Goal: Task Accomplishment & Management: Use online tool/utility

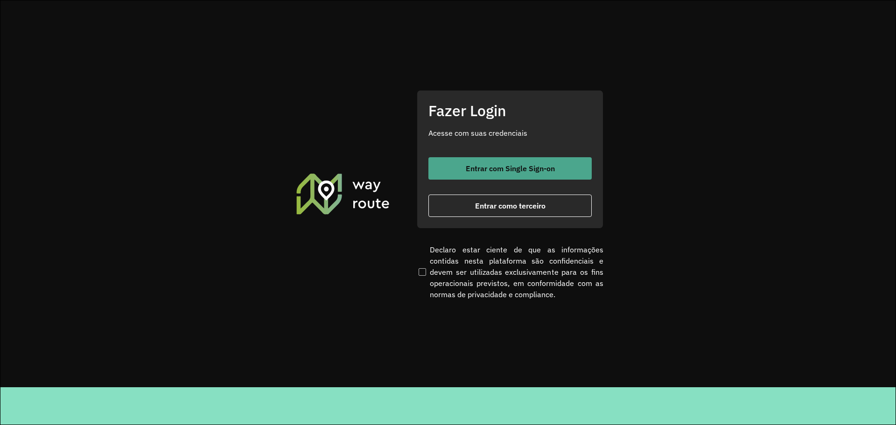
click at [474, 163] on button "Entrar com Single Sign-on" at bounding box center [509, 168] width 163 height 22
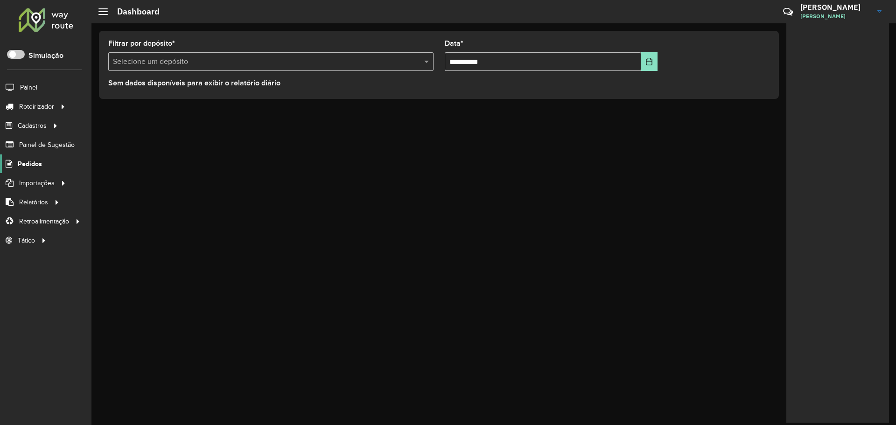
click at [30, 164] on span "Pedidos" at bounding box center [30, 164] width 24 height 10
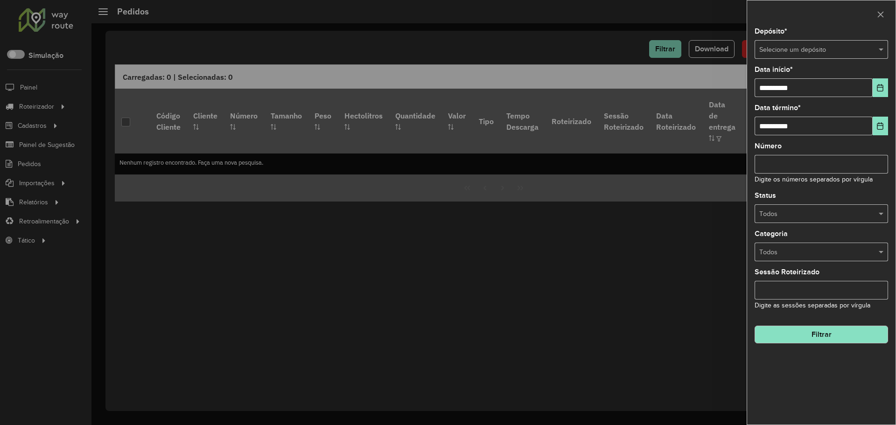
click at [814, 52] on input "text" at bounding box center [811, 50] width 105 height 10
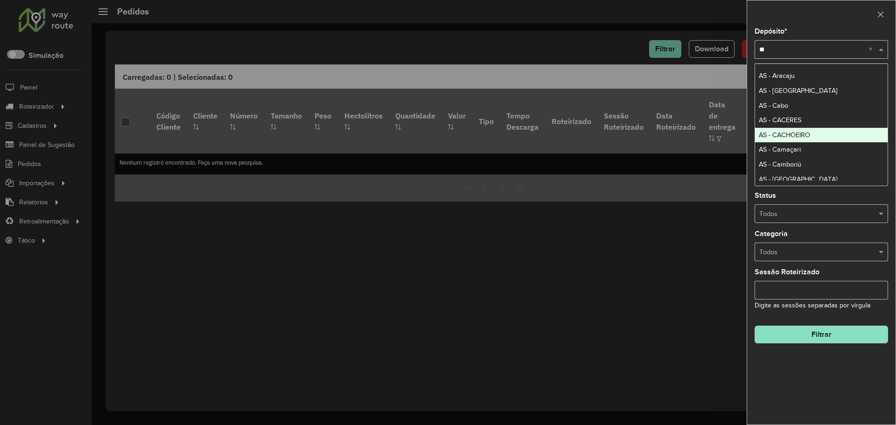
type input "***"
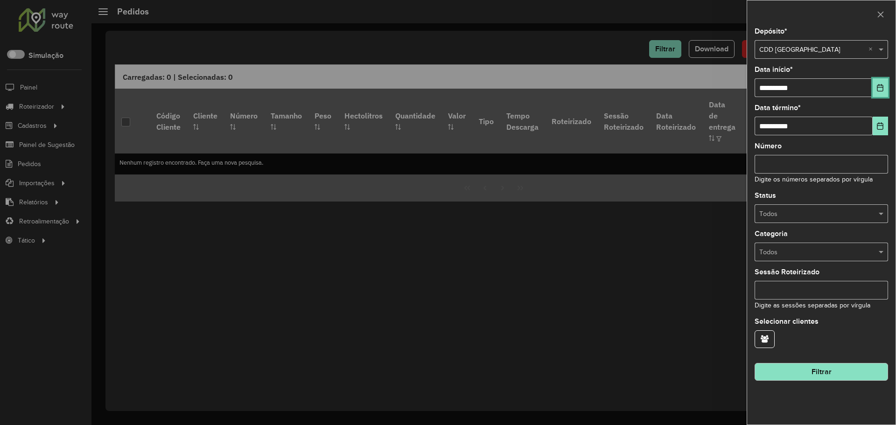
click at [880, 88] on icon "Choose Date" at bounding box center [880, 87] width 7 height 7
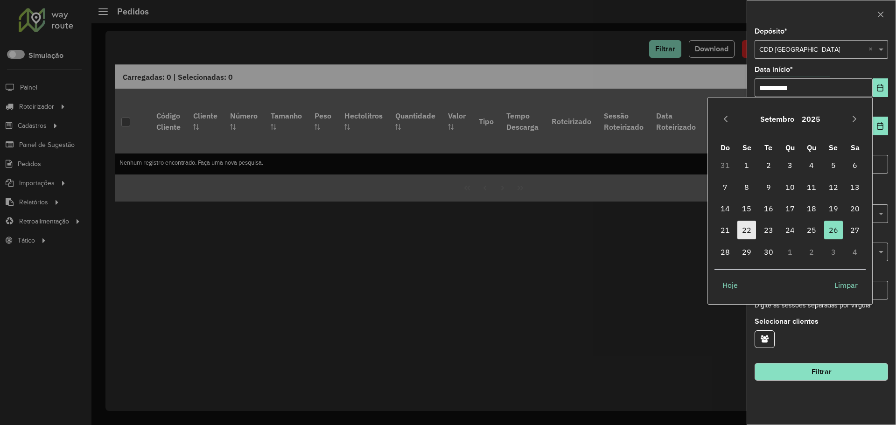
click at [742, 229] on span "22" at bounding box center [746, 230] width 19 height 19
type input "**********"
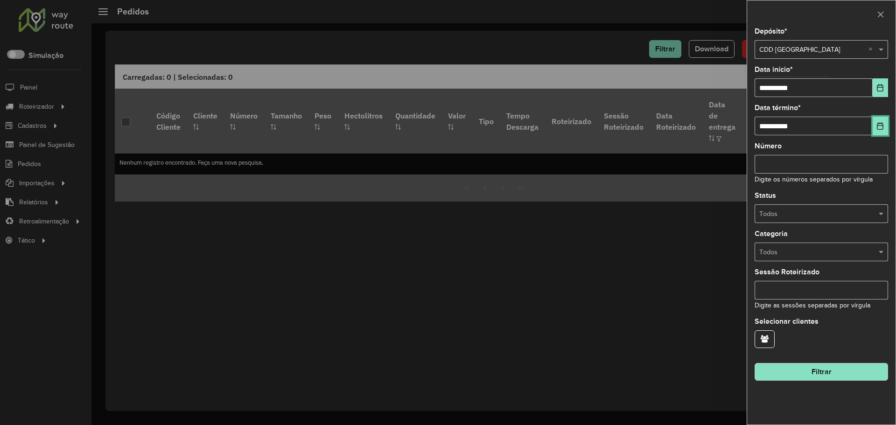
click at [878, 125] on icon "Choose Date" at bounding box center [881, 125] width 6 height 7
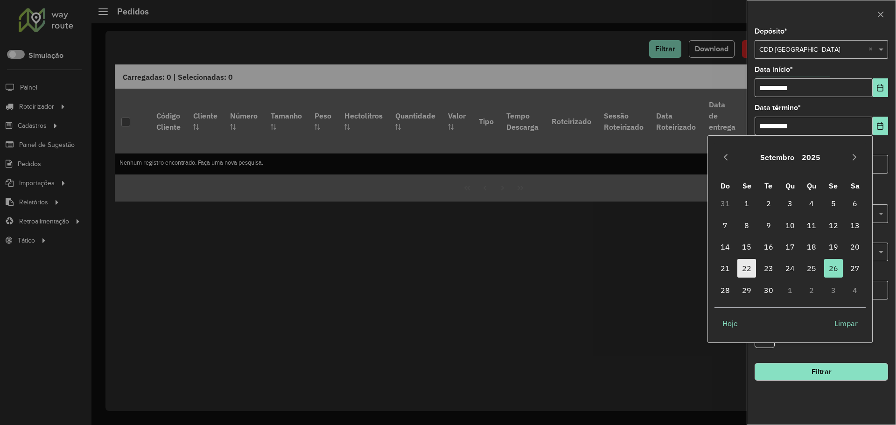
click at [745, 268] on span "22" at bounding box center [746, 268] width 19 height 19
type input "**********"
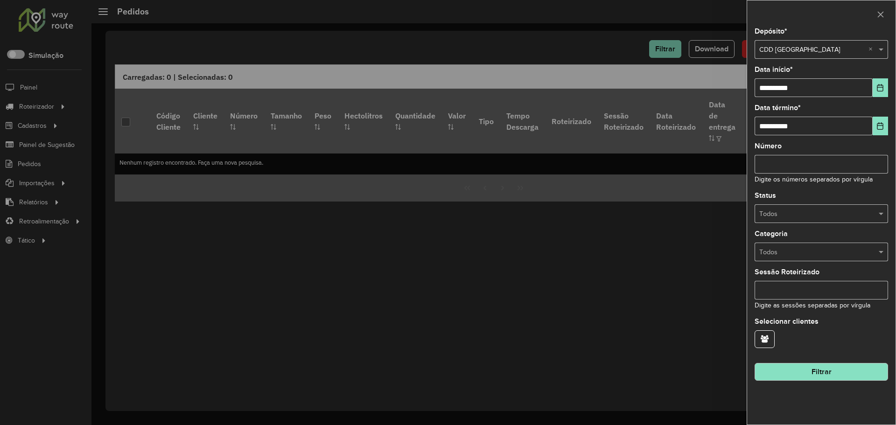
click at [803, 162] on input "Número" at bounding box center [821, 164] width 133 height 19
click at [761, 335] on icon "button" at bounding box center [765, 338] width 8 height 7
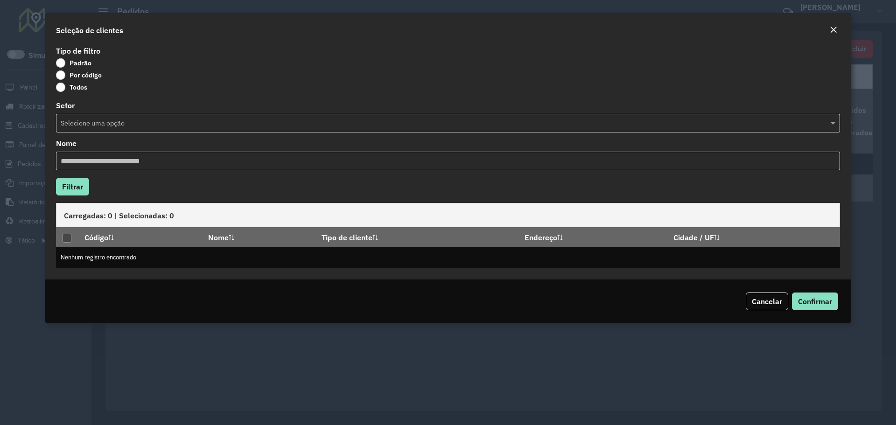
drag, startPoint x: 77, startPoint y: 77, endPoint x: 81, endPoint y: 80, distance: 5.4
click at [77, 77] on label "Por código" at bounding box center [79, 74] width 46 height 9
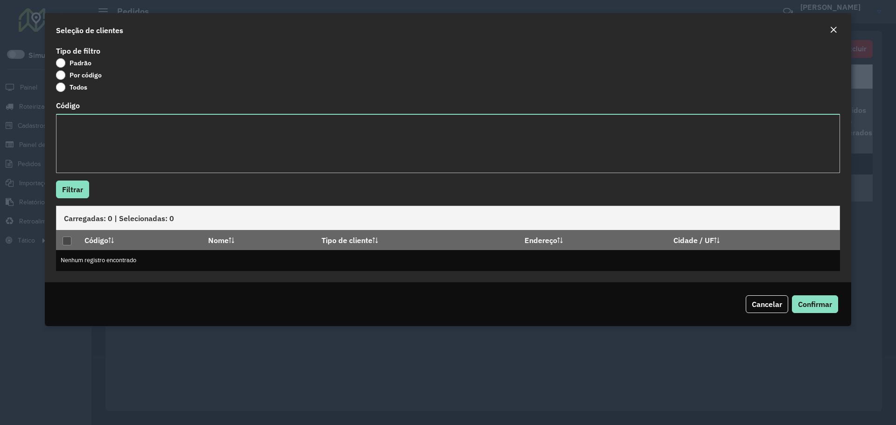
click at [88, 113] on div "Código" at bounding box center [448, 137] width 784 height 71
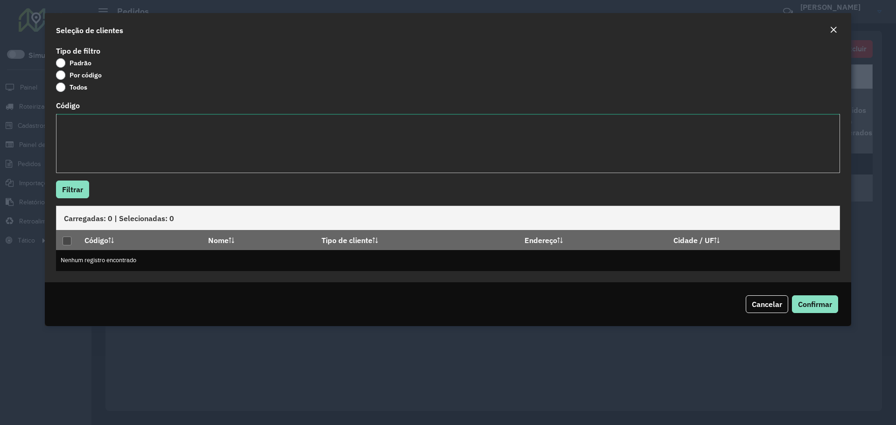
click at [95, 129] on textarea "Código" at bounding box center [448, 143] width 784 height 59
paste textarea "*****"
type textarea "*****"
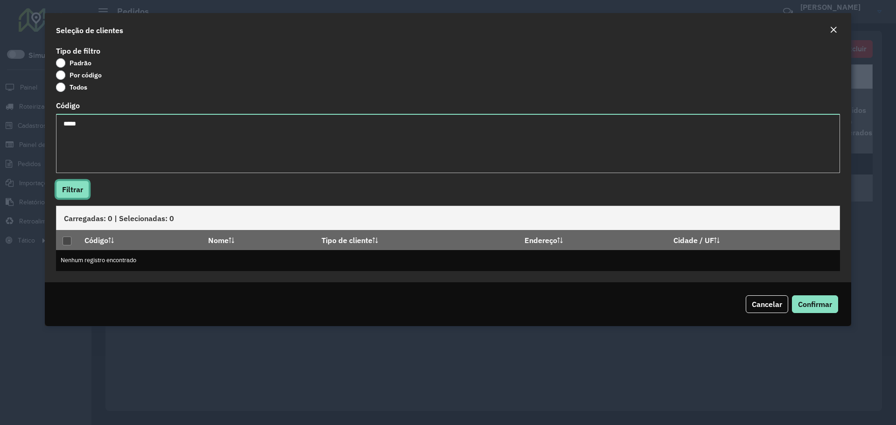
click at [78, 194] on button "Filtrar" at bounding box center [72, 190] width 33 height 18
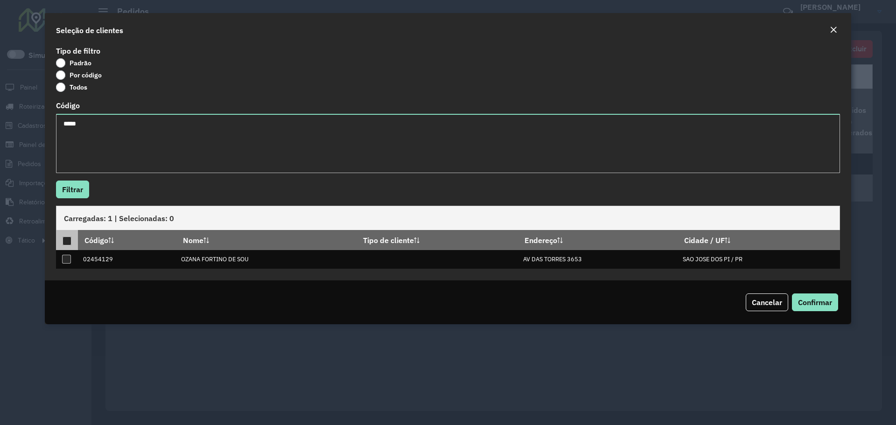
click at [68, 240] on div at bounding box center [67, 241] width 9 height 9
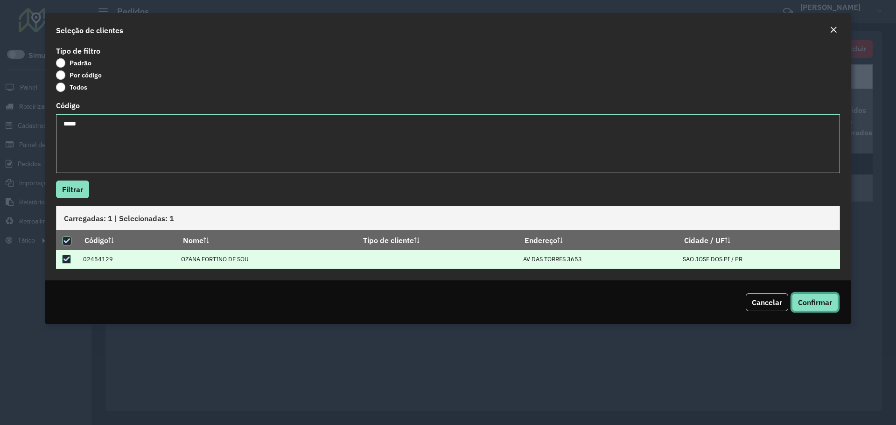
click at [823, 299] on span "Confirmar" at bounding box center [815, 302] width 34 height 9
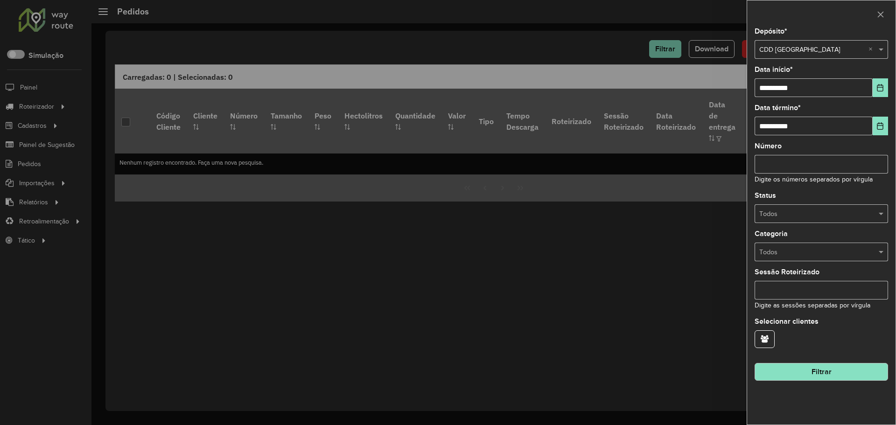
click at [803, 380] on button "Filtrar" at bounding box center [821, 372] width 133 height 18
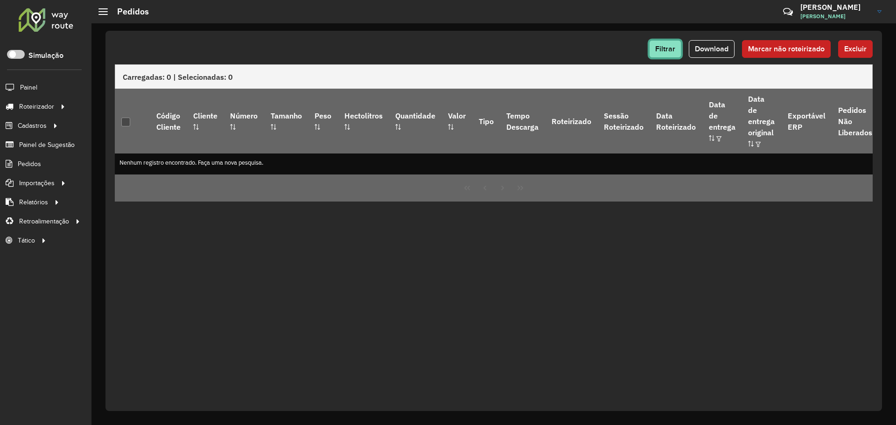
click at [664, 52] on span "Filtrar" at bounding box center [665, 49] width 20 height 8
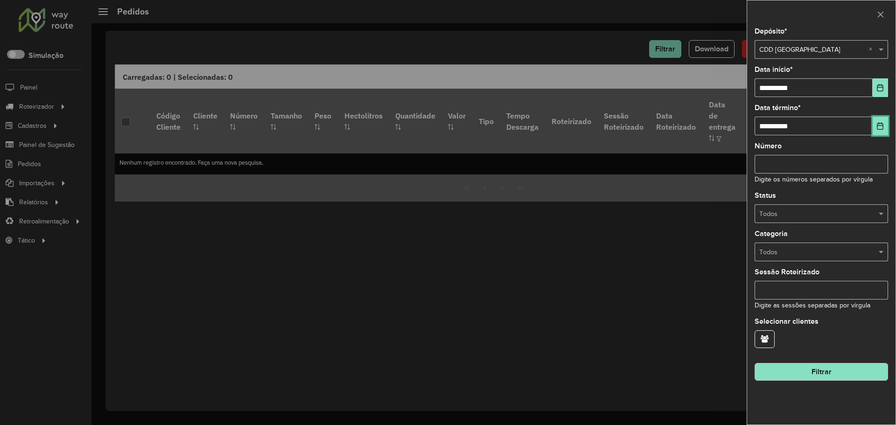
click at [884, 126] on icon "Choose Date" at bounding box center [880, 125] width 7 height 7
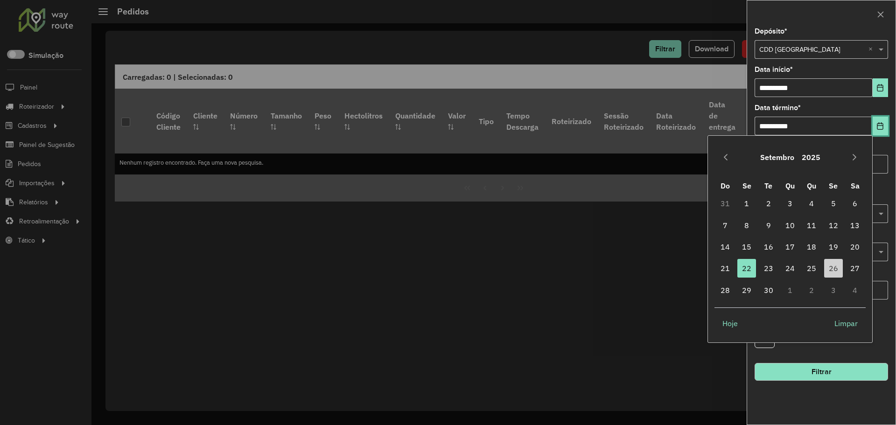
click at [884, 126] on icon "Choose Date" at bounding box center [880, 125] width 7 height 7
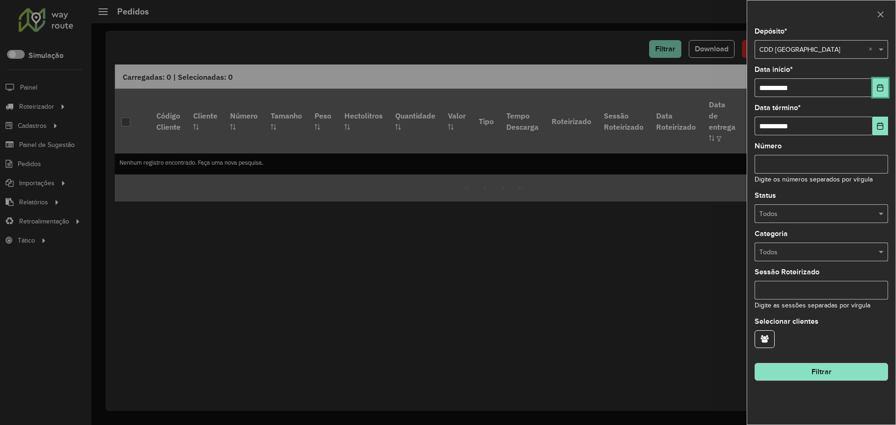
click at [879, 81] on button "Choose Date" at bounding box center [880, 87] width 15 height 19
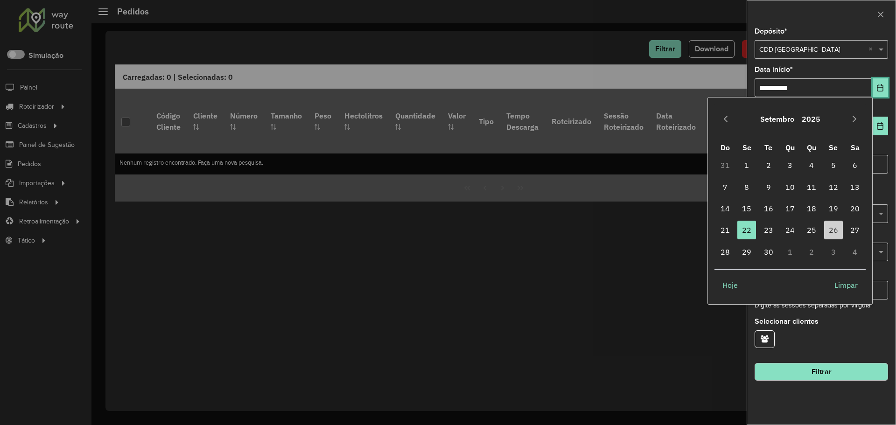
click at [879, 81] on button "Choose Date" at bounding box center [880, 87] width 15 height 19
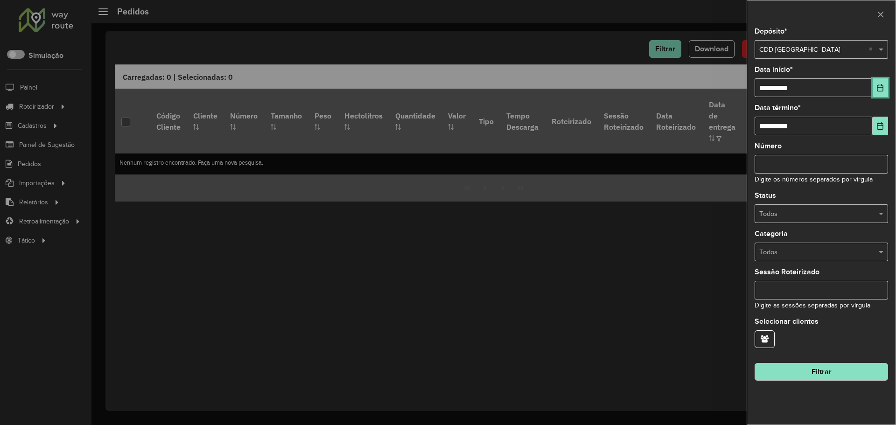
click at [882, 91] on icon "Choose Date" at bounding box center [880, 87] width 7 height 7
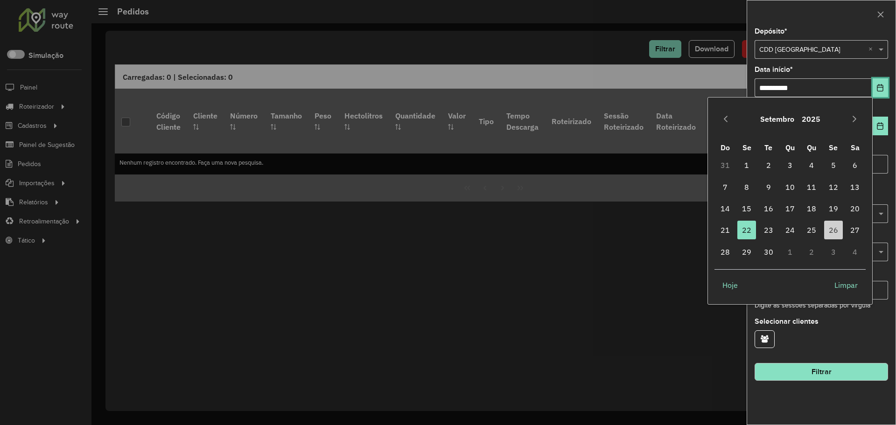
click at [882, 91] on icon "Choose Date" at bounding box center [880, 87] width 7 height 7
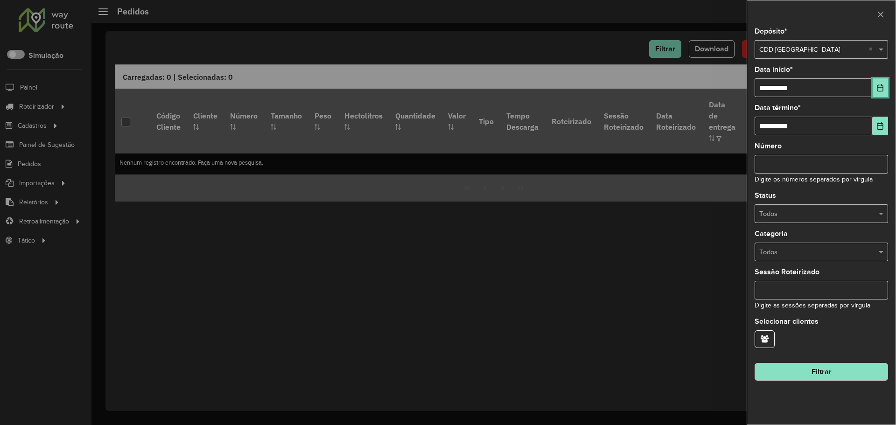
click at [882, 91] on icon "Choose Date" at bounding box center [881, 87] width 6 height 7
click at [866, 72] on div "**********" at bounding box center [821, 81] width 133 height 31
click at [877, 132] on button "Choose Date" at bounding box center [880, 126] width 15 height 19
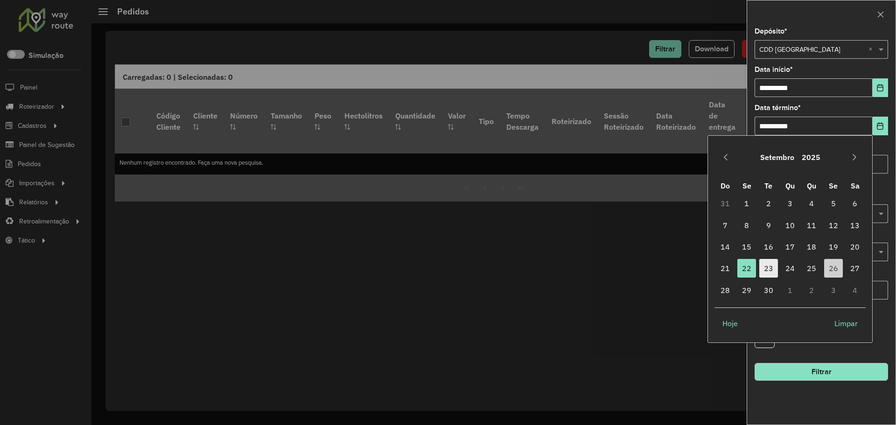
click at [772, 263] on span "23" at bounding box center [768, 268] width 19 height 19
type input "**********"
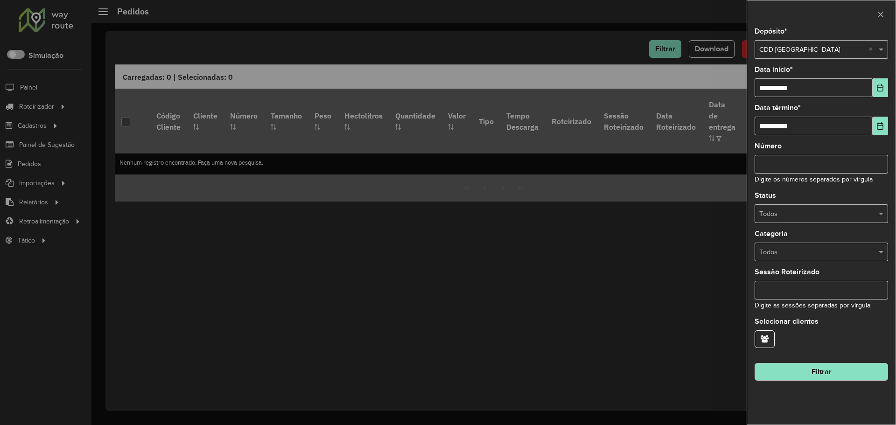
click at [802, 379] on button "Filtrar" at bounding box center [821, 372] width 133 height 18
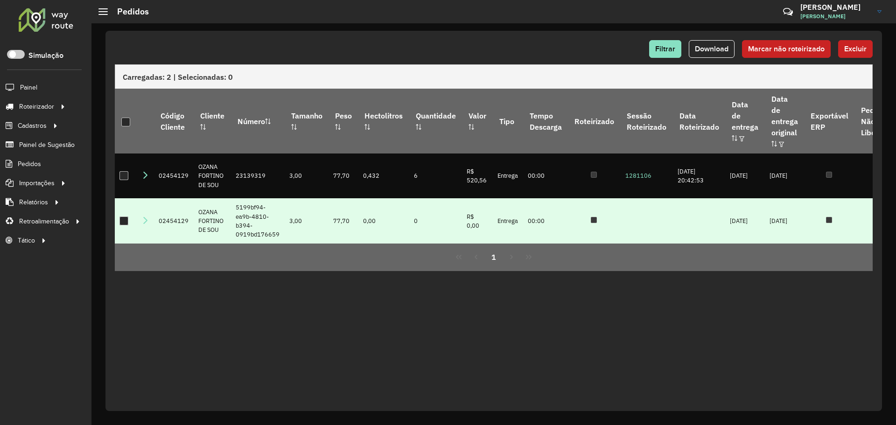
drag, startPoint x: 341, startPoint y: 321, endPoint x: 247, endPoint y: 223, distance: 135.7
click at [340, 318] on div "Filtrar Download Marcar não roteirizado Excluir Carregadas: 2 | Selecionadas: 0…" at bounding box center [493, 221] width 777 height 380
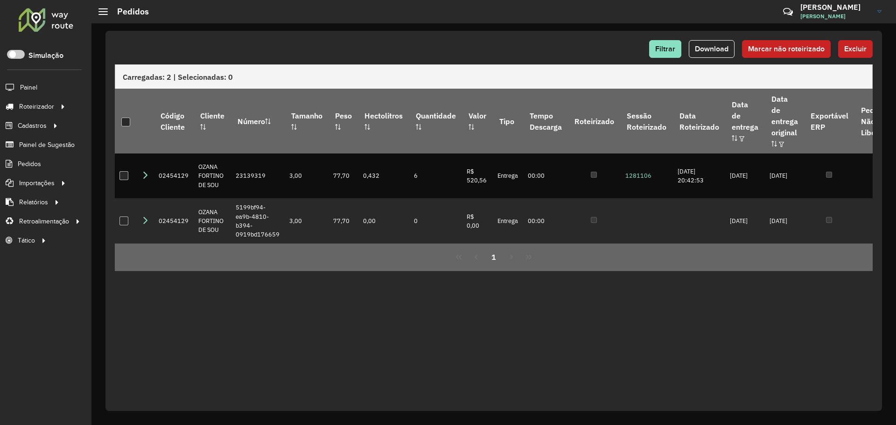
click at [515, 309] on div "Filtrar Download Marcar não roteirizado Excluir Carregadas: 2 | Selecionadas: 0…" at bounding box center [493, 221] width 777 height 380
click at [508, 297] on div "Filtrar Download Marcar não roteirizado Excluir Carregadas: 2 | Selecionadas: 0…" at bounding box center [493, 221] width 777 height 380
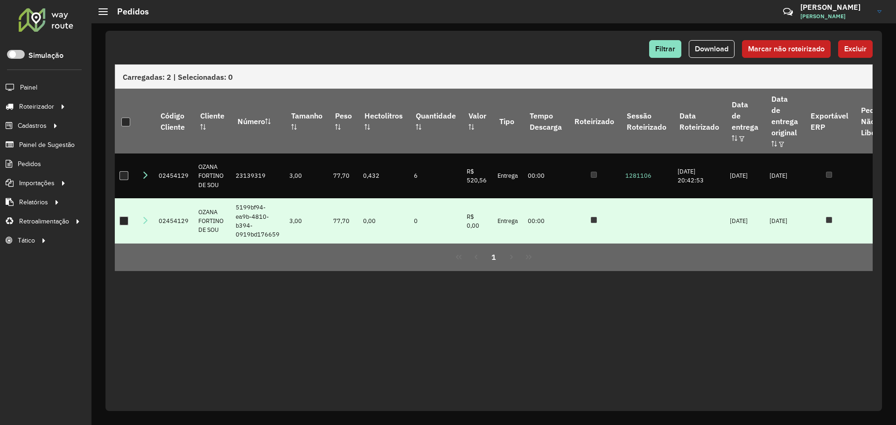
click at [371, 211] on td "0,00" at bounding box center [383, 220] width 51 height 45
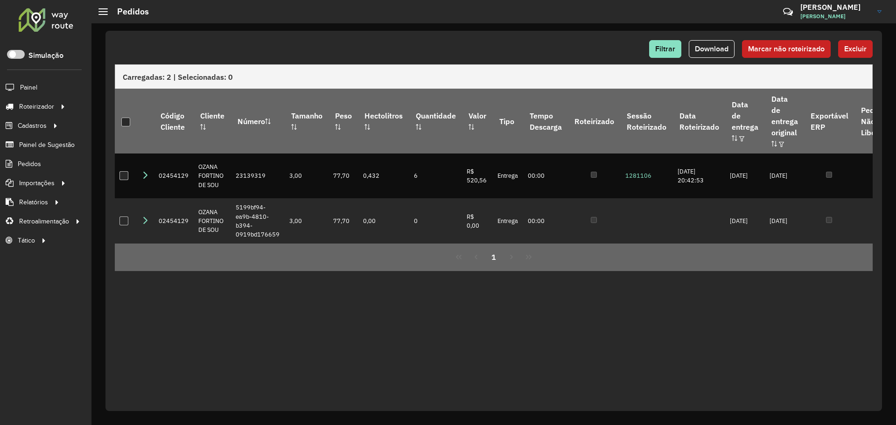
click at [358, 273] on div "Filtrar Download Marcar não roteirizado Excluir Carregadas: 2 | Selecionadas: 0…" at bounding box center [493, 221] width 777 height 380
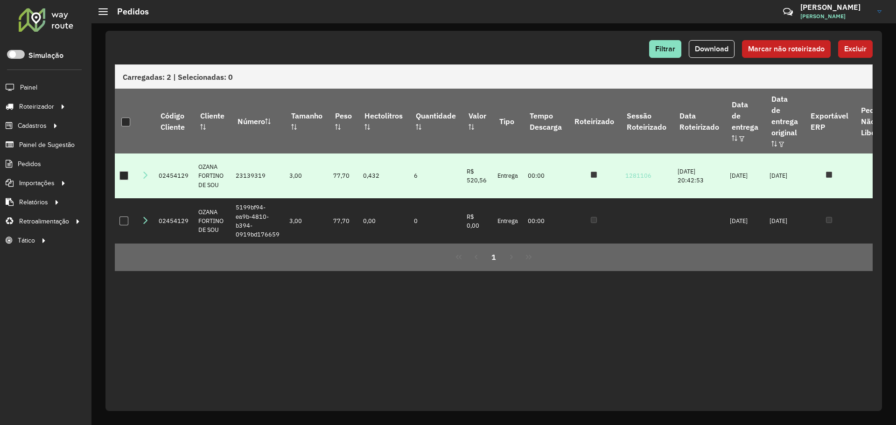
click at [252, 165] on td "23139319" at bounding box center [258, 176] width 54 height 45
click at [143, 171] on icon at bounding box center [144, 174] width 7 height 7
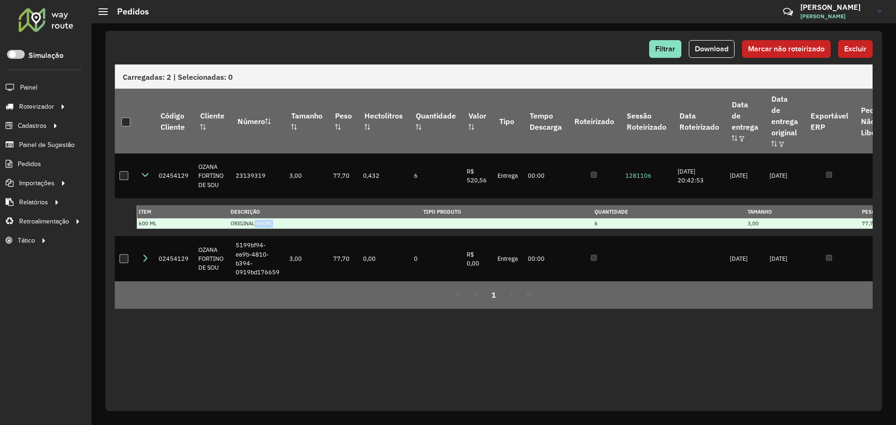
drag, startPoint x: 252, startPoint y: 212, endPoint x: 302, endPoint y: 214, distance: 50.9
click at [302, 218] on td "ORIGINAL 600ML" at bounding box center [325, 223] width 193 height 11
click at [269, 218] on td "ORIGINAL 600ML" at bounding box center [325, 223] width 193 height 11
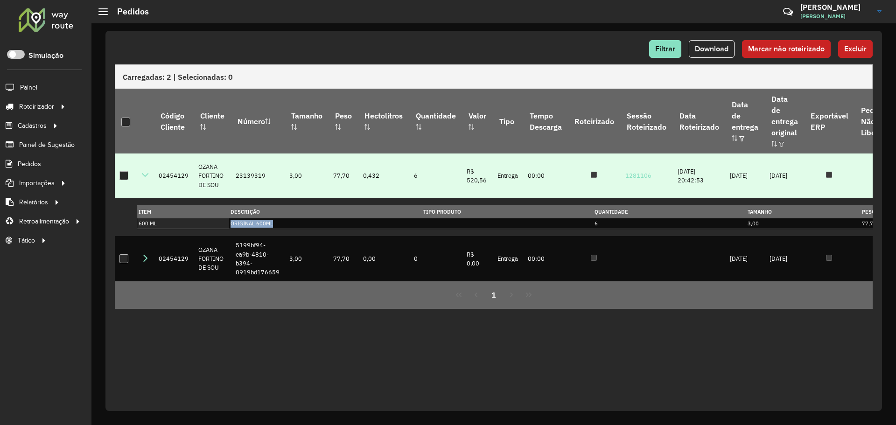
click at [142, 174] on icon at bounding box center [144, 174] width 7 height 7
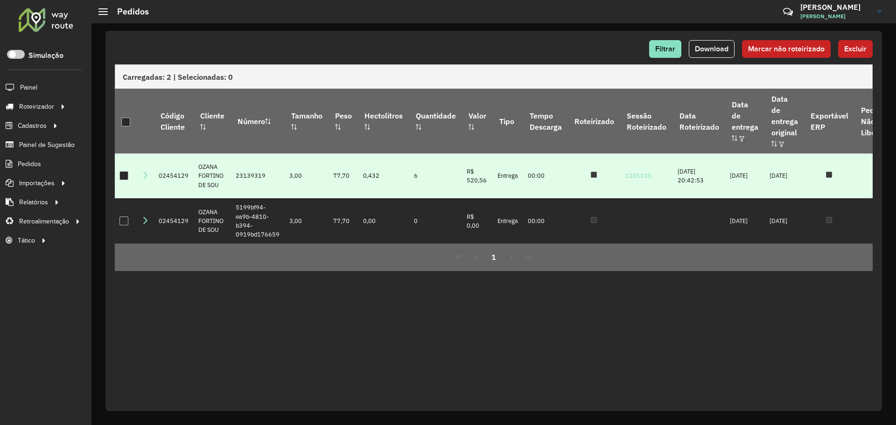
click at [255, 164] on td "23139319" at bounding box center [258, 176] width 54 height 45
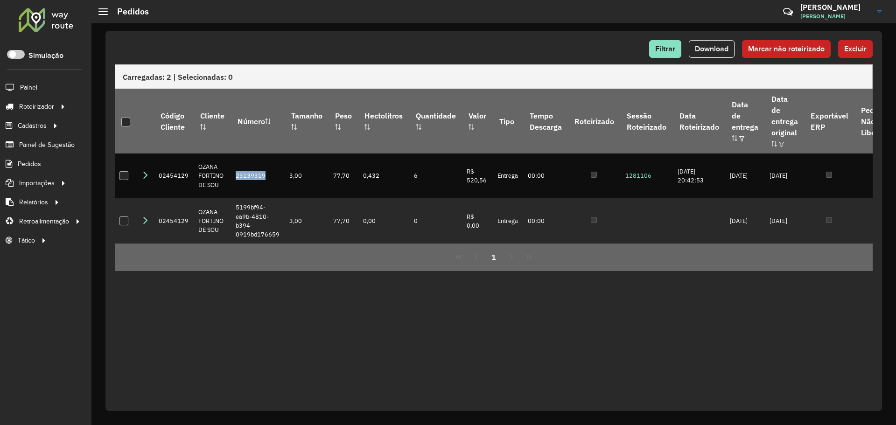
copy td "23139319"
click at [675, 46] on span "Filtrar" at bounding box center [665, 49] width 20 height 8
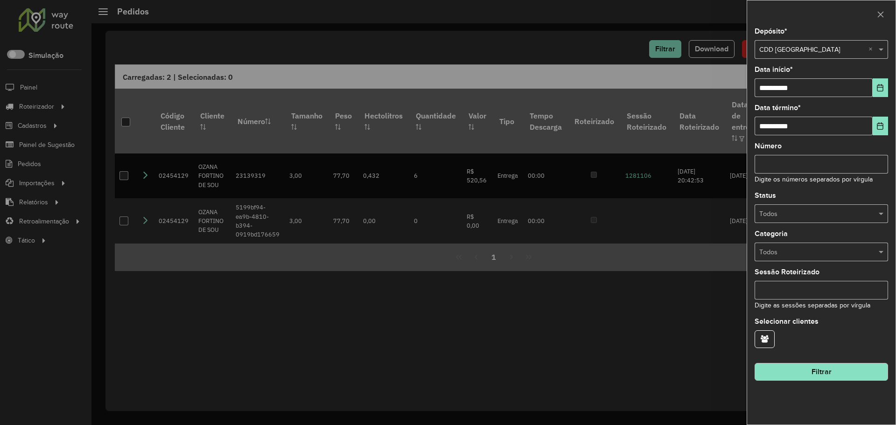
click at [791, 161] on input "Número" at bounding box center [821, 164] width 133 height 19
paste input "********"
type input "********"
click at [830, 377] on button "Filtrar" at bounding box center [821, 372] width 133 height 18
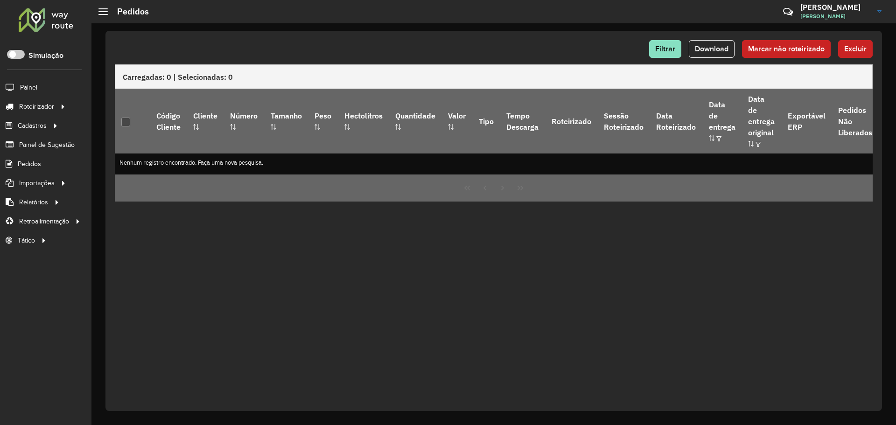
click at [656, 59] on div "Filtrar Download Marcar não roteirizado Excluir" at bounding box center [494, 52] width 758 height 24
click at [662, 49] on span "Filtrar" at bounding box center [665, 49] width 20 height 8
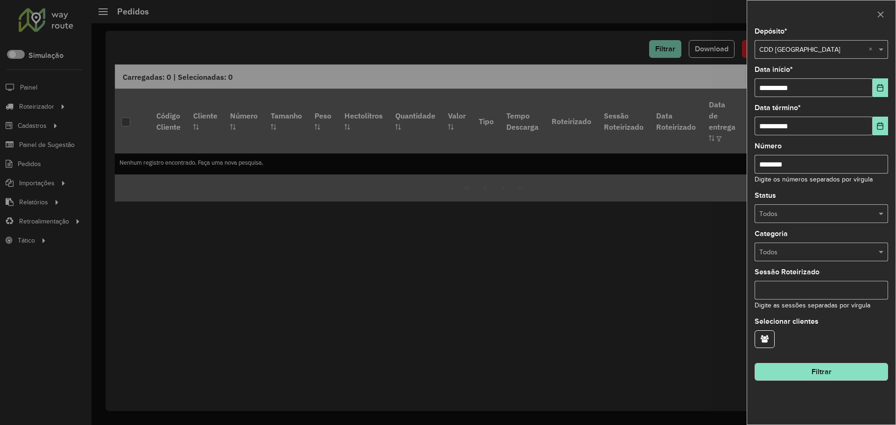
click at [877, 77] on div "**********" at bounding box center [821, 81] width 133 height 31
click at [881, 86] on icon "Choose Date" at bounding box center [880, 87] width 7 height 7
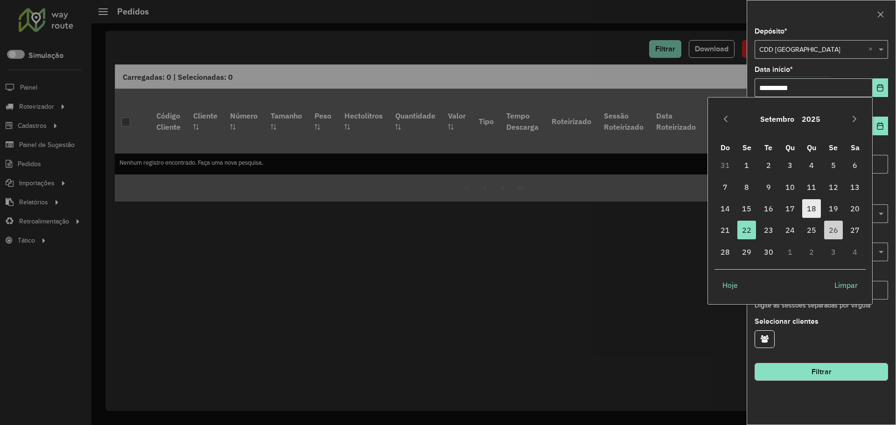
click at [815, 208] on span "18" at bounding box center [811, 208] width 19 height 19
type input "**********"
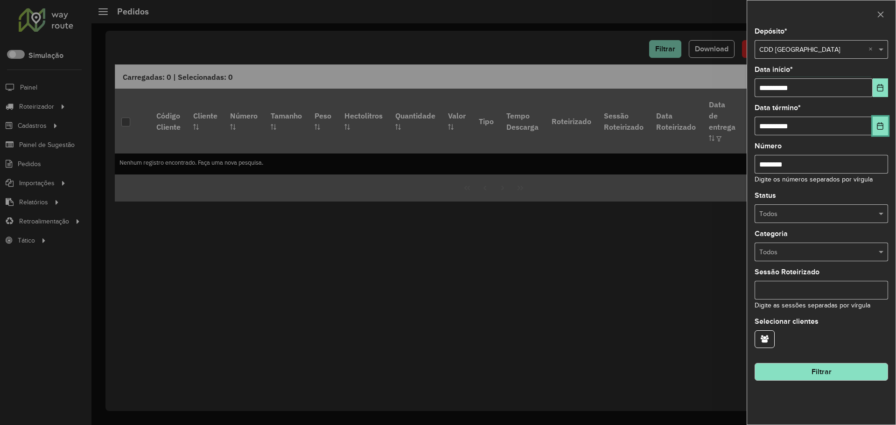
click at [876, 128] on button "Choose Date" at bounding box center [880, 126] width 15 height 19
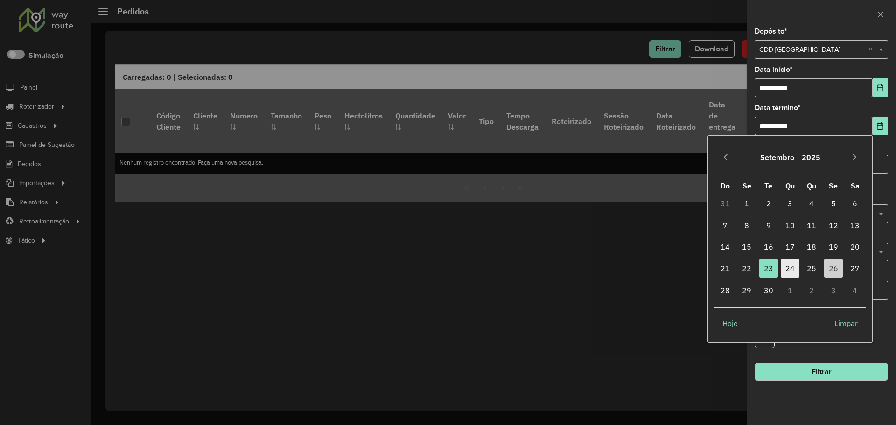
click at [788, 266] on span "24" at bounding box center [790, 268] width 19 height 19
type input "**********"
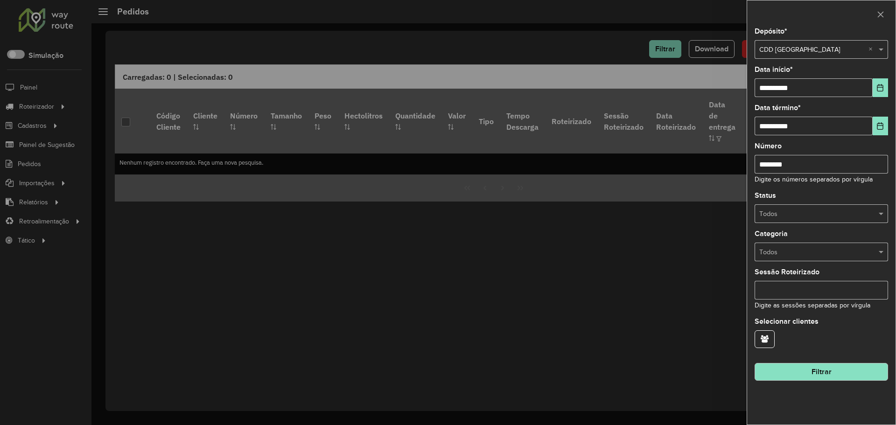
click at [829, 371] on button "Filtrar" at bounding box center [821, 372] width 133 height 18
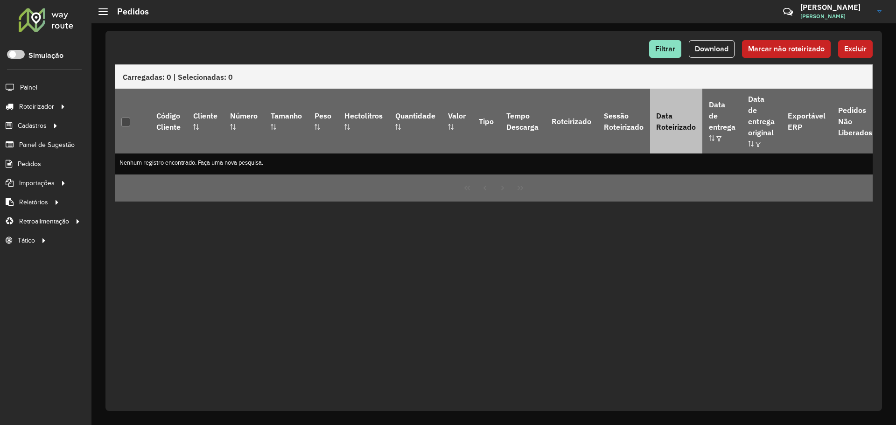
drag, startPoint x: 551, startPoint y: 294, endPoint x: 667, endPoint y: 129, distance: 200.7
click at [554, 289] on div "Filtrar Download Marcar não roteirizado Excluir Carregadas: 0 | Selecionadas: 0…" at bounding box center [493, 221] width 777 height 380
click at [573, 62] on div "Filtrar Download Marcar não roteirizado Excluir" at bounding box center [494, 52] width 758 height 24
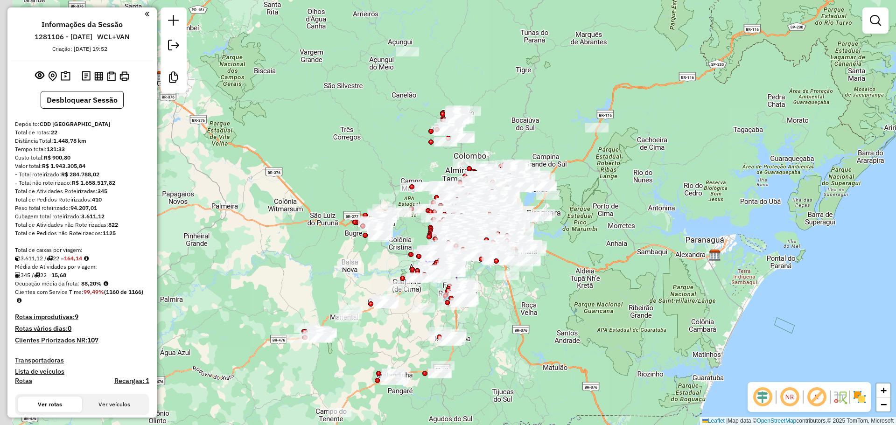
drag, startPoint x: 334, startPoint y: 99, endPoint x: 470, endPoint y: 232, distance: 189.8
click at [392, 119] on div "Janela de atendimento Grade de atendimento Capacidade Transportadoras Veículos …" at bounding box center [448, 212] width 896 height 425
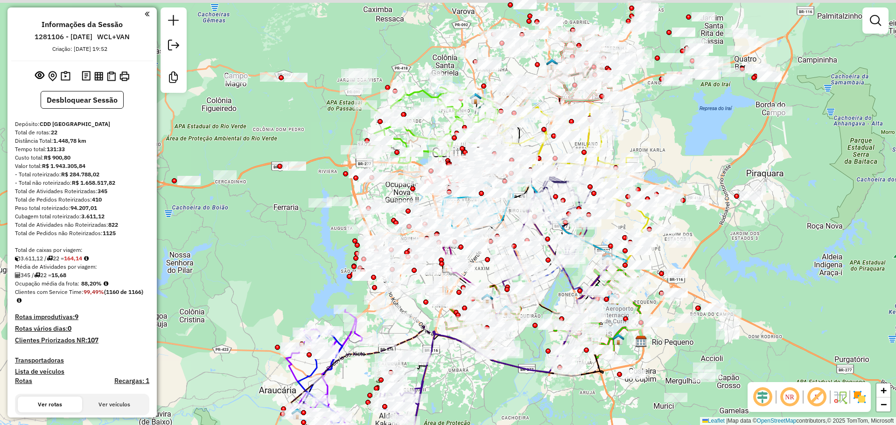
drag, startPoint x: 300, startPoint y: 99, endPoint x: 302, endPoint y: 125, distance: 25.8
click at [302, 125] on div "Janela de atendimento Grade de atendimento Capacidade Transportadoras Veículos …" at bounding box center [448, 212] width 896 height 425
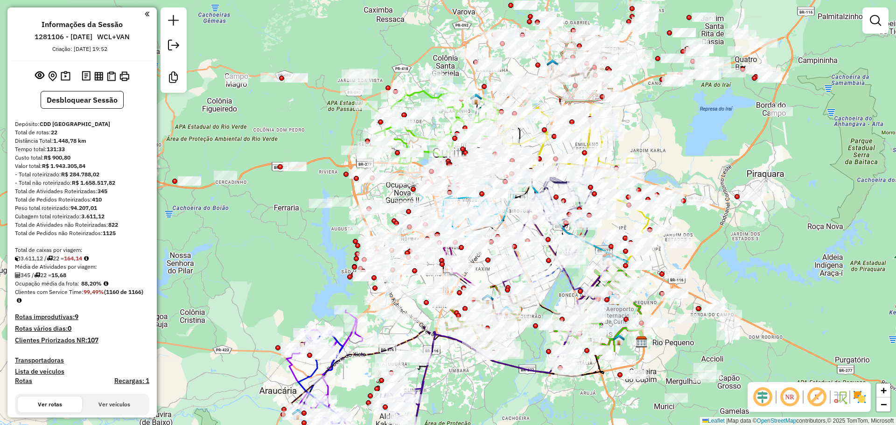
drag, startPoint x: 724, startPoint y: 140, endPoint x: 625, endPoint y: 142, distance: 98.5
click at [708, 180] on div "Janela de atendimento Grade de atendimento Capacidade Transportadoras Veículos …" at bounding box center [448, 212] width 896 height 425
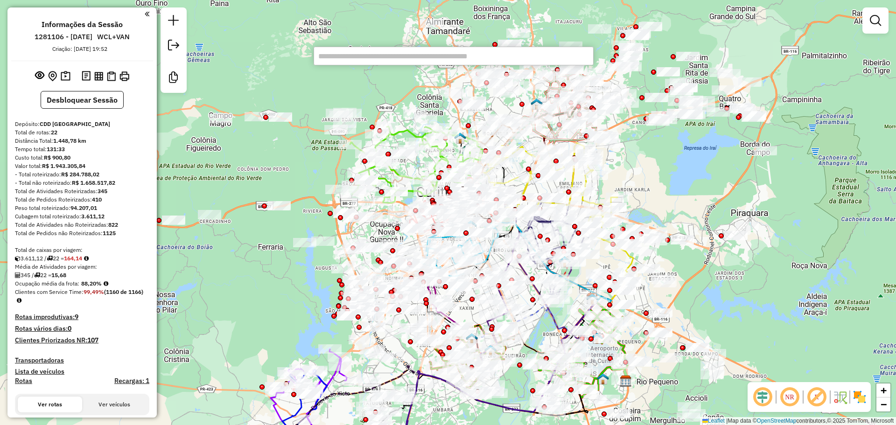
click at [361, 56] on input "text" at bounding box center [454, 56] width 280 height 19
paste input "*****"
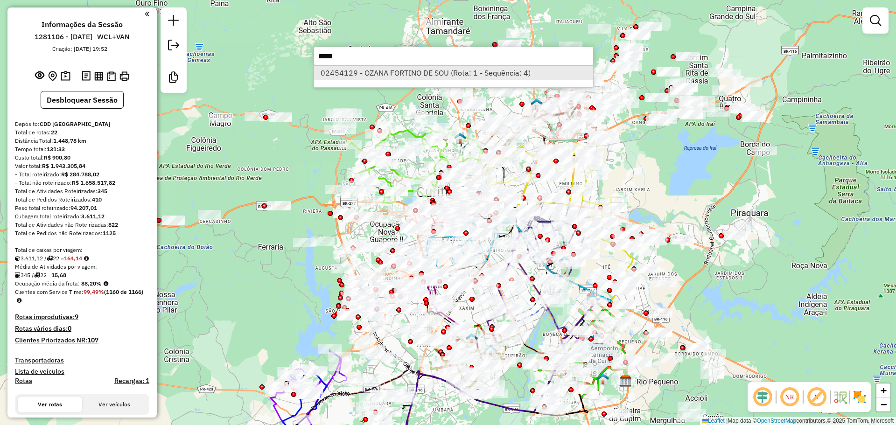
type input "*****"
click at [396, 76] on li "02454129 - OZANA FORTINO DE SOU (Rota: 1 - Sequência: 4)" at bounding box center [453, 73] width 279 height 14
select select "**********"
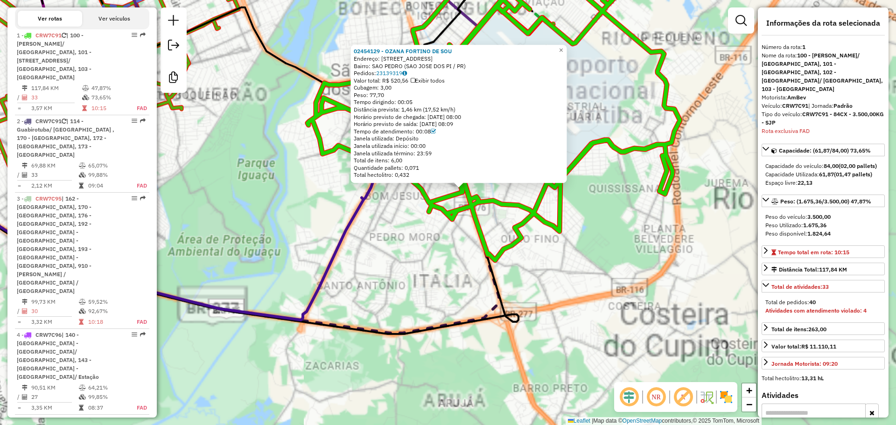
scroll to position [407, 0]
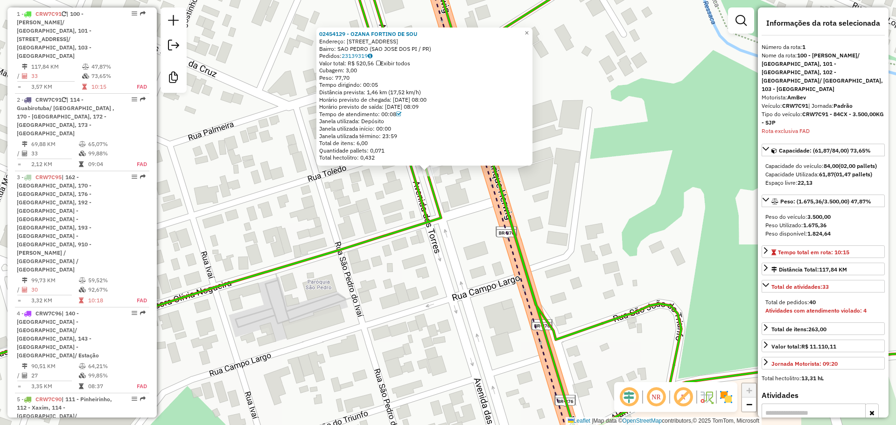
click at [398, 197] on div "02454129 - OZANA FORTINO DE SOU Endereço: AV DAS TORRES 3653 Bairro: [GEOGRAPHI…" at bounding box center [448, 212] width 896 height 425
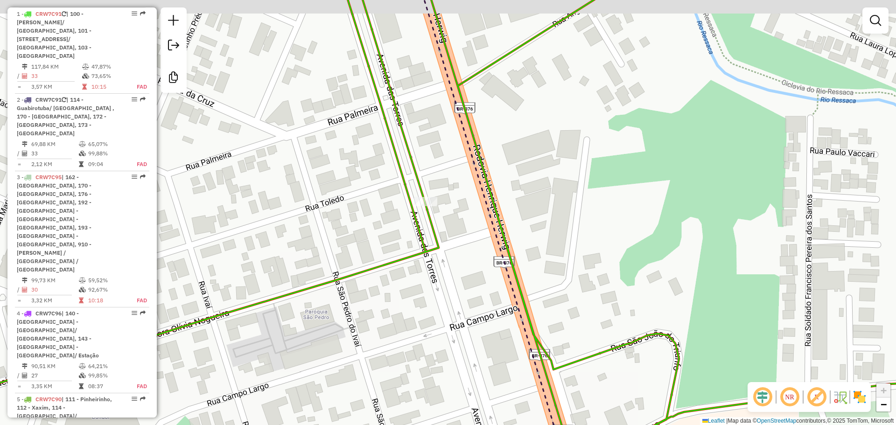
drag, startPoint x: 380, startPoint y: 218, endPoint x: 384, endPoint y: 201, distance: 17.2
click at [379, 224] on div "02454129 - OZANA FORTINO DE SOU Endereço: AV DAS TORRES 3653 Bairro: [GEOGRAPHI…" at bounding box center [448, 212] width 896 height 425
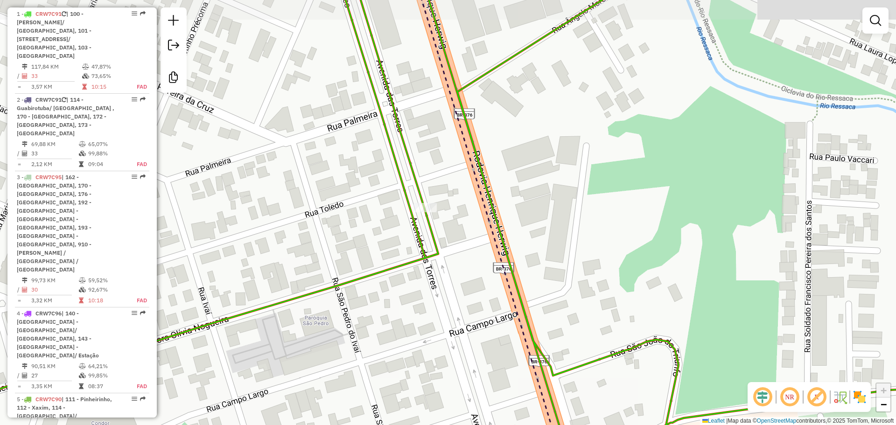
drag, startPoint x: 384, startPoint y: 201, endPoint x: 385, endPoint y: 220, distance: 19.2
click at [385, 220] on div "Janela de atendimento Grade de atendimento Capacidade Transportadoras Veículos …" at bounding box center [448, 212] width 896 height 425
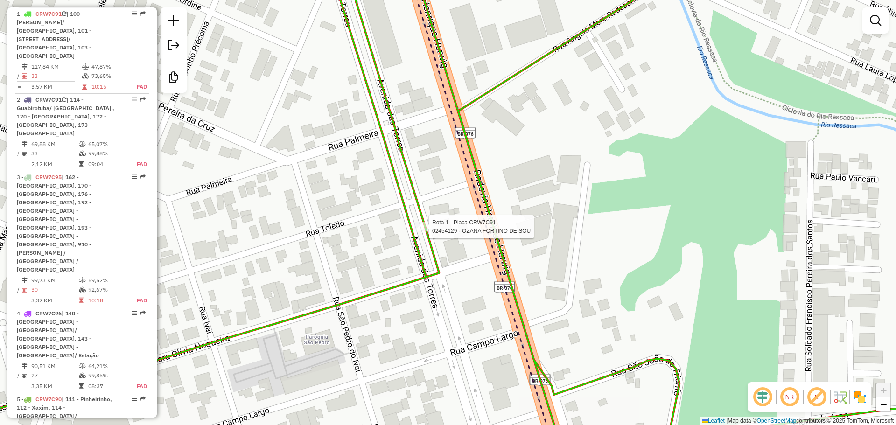
select select "**********"
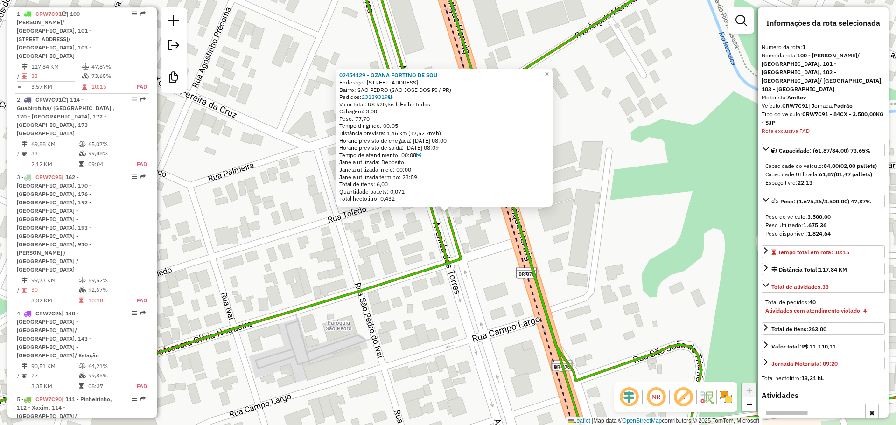
scroll to position [408, 0]
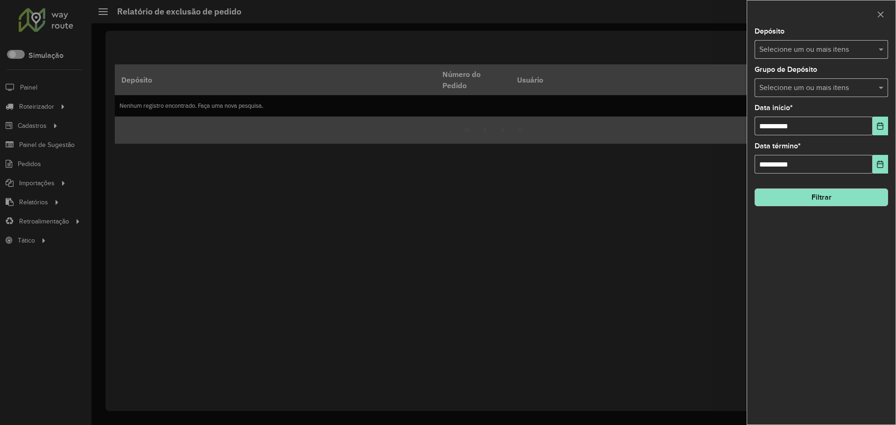
click at [811, 47] on input "text" at bounding box center [816, 49] width 119 height 11
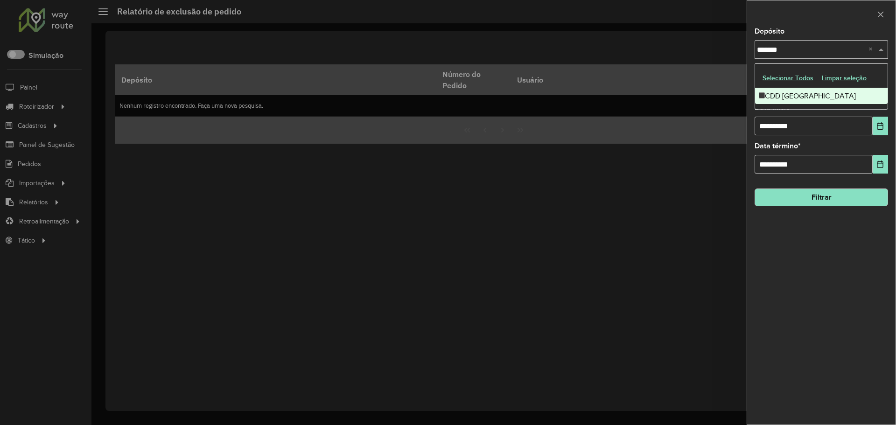
type input "********"
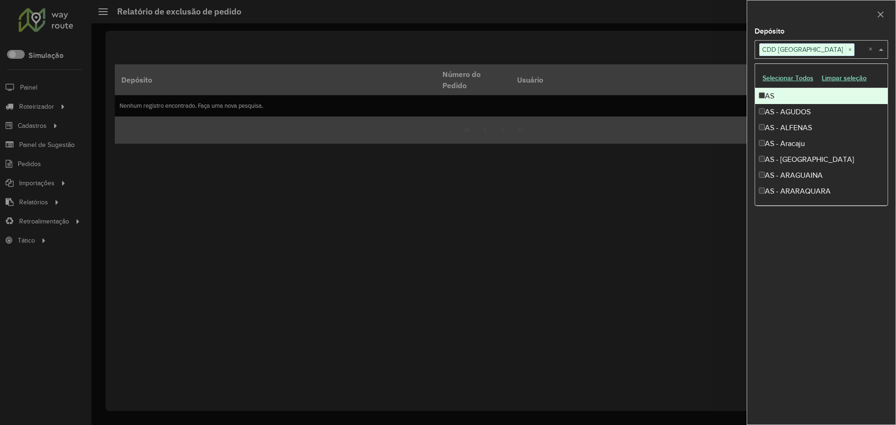
click at [800, 10] on div at bounding box center [821, 14] width 148 height 28
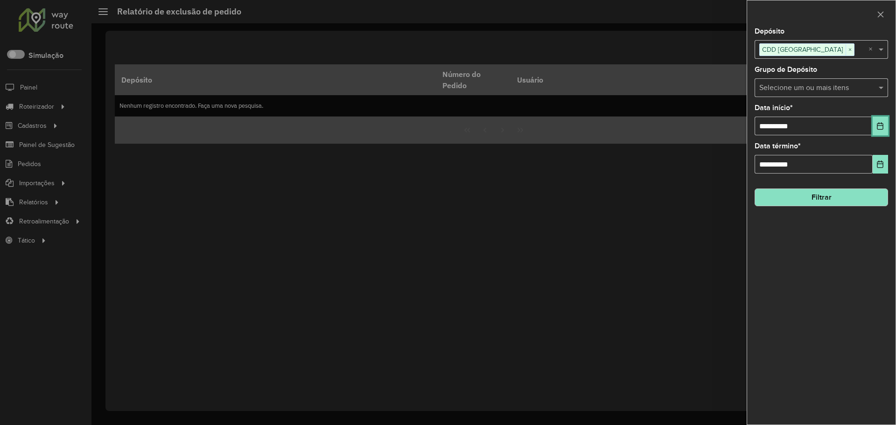
click at [878, 130] on button "Choose Date" at bounding box center [880, 126] width 15 height 19
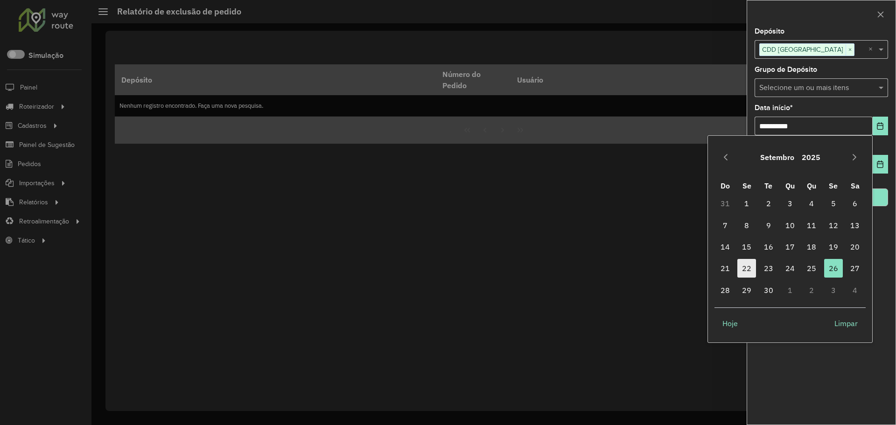
click at [745, 260] on span "22" at bounding box center [746, 268] width 19 height 19
type input "**********"
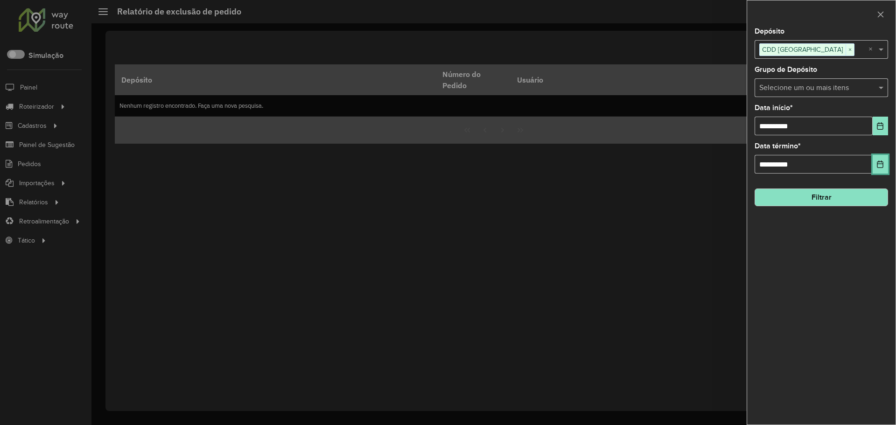
click at [878, 162] on icon "Choose Date" at bounding box center [880, 164] width 7 height 7
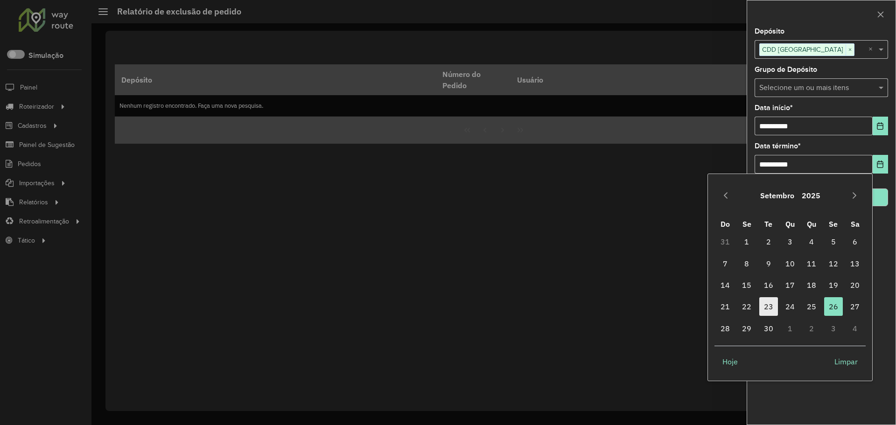
click at [766, 309] on span "23" at bounding box center [768, 306] width 19 height 19
type input "**********"
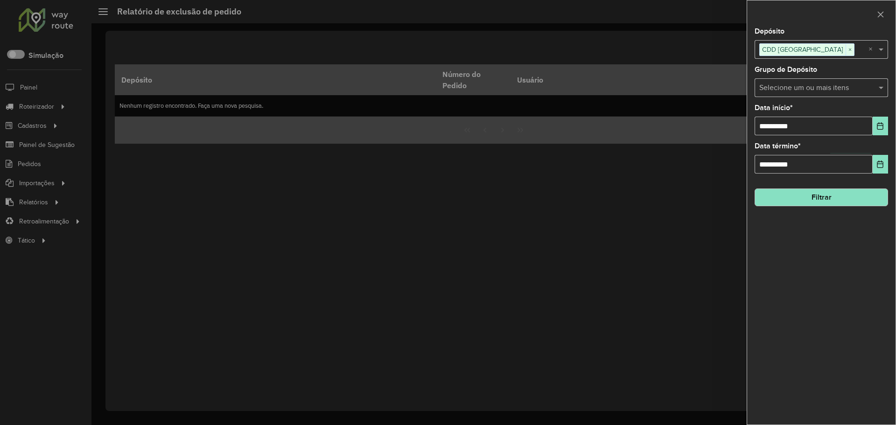
click at [836, 199] on button "Filtrar" at bounding box center [821, 198] width 133 height 18
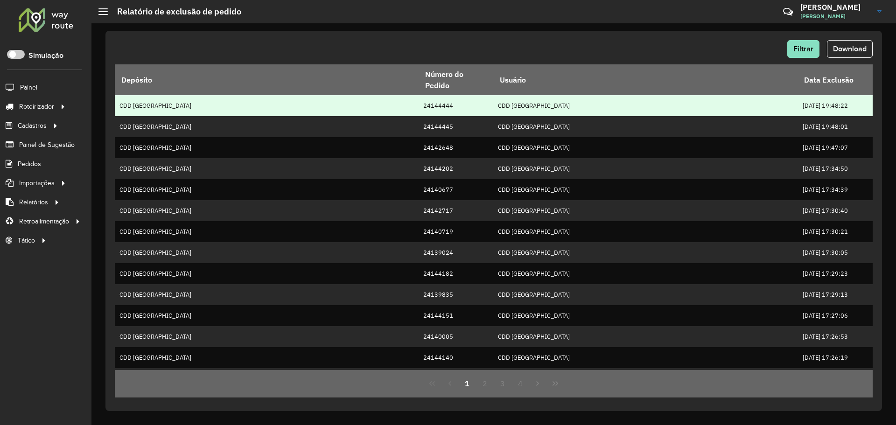
click at [423, 104] on td "24144444" at bounding box center [456, 105] width 75 height 21
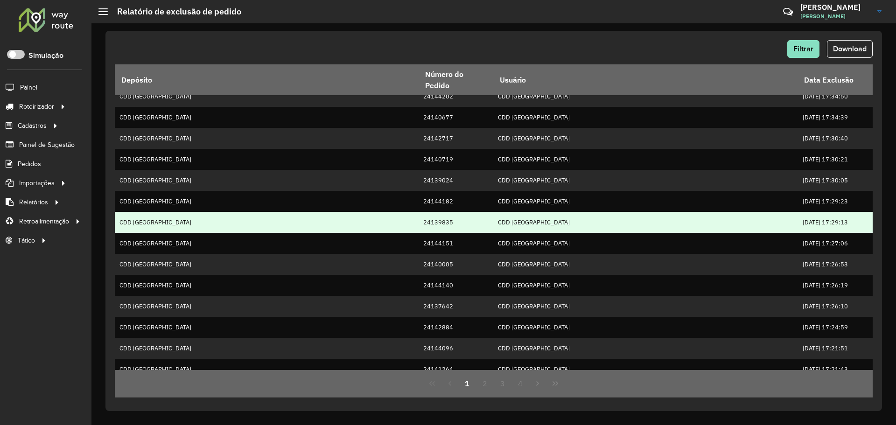
scroll to position [146, 0]
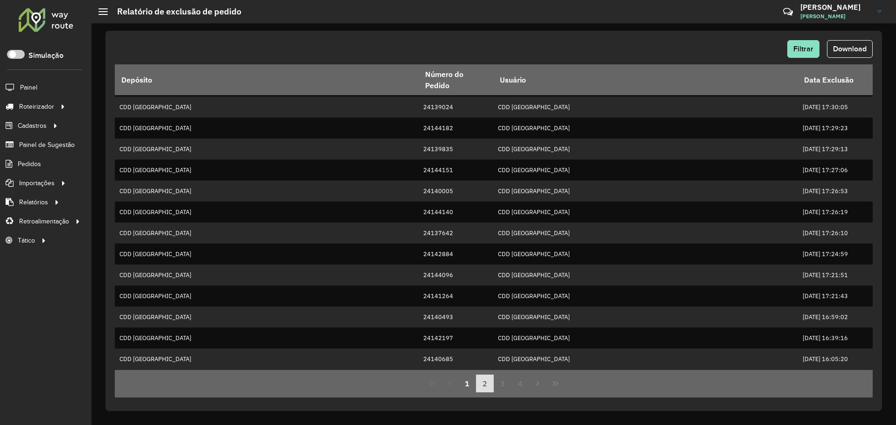
click at [485, 391] on button "2" at bounding box center [485, 384] width 18 height 18
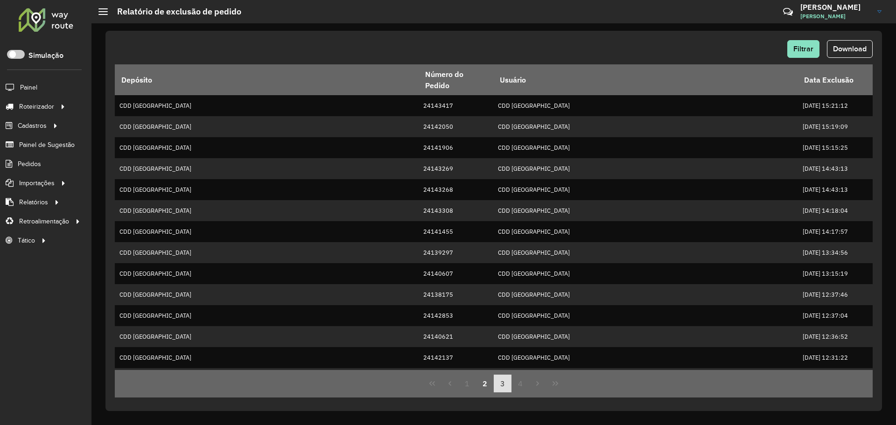
click at [508, 386] on button "3" at bounding box center [503, 384] width 18 height 18
click at [518, 388] on button "4" at bounding box center [521, 384] width 18 height 18
click at [519, 388] on div "Filtrar Download Depósito Número do Pedido Usuário Data Exclusão CDD Curitiba 2…" at bounding box center [493, 221] width 777 height 380
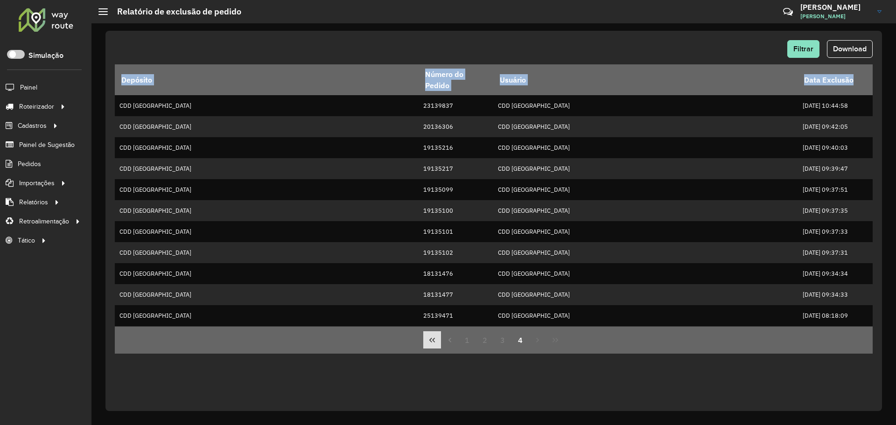
click at [428, 339] on button "First Page" at bounding box center [432, 340] width 18 height 18
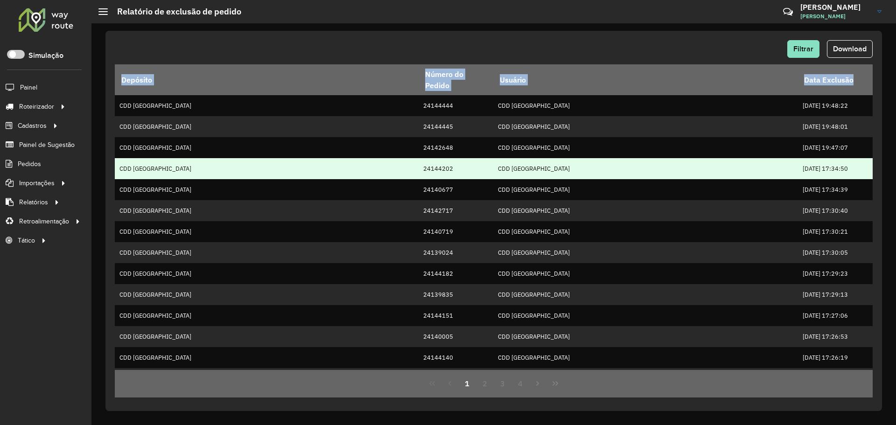
click at [445, 176] on td "24144202" at bounding box center [456, 168] width 75 height 21
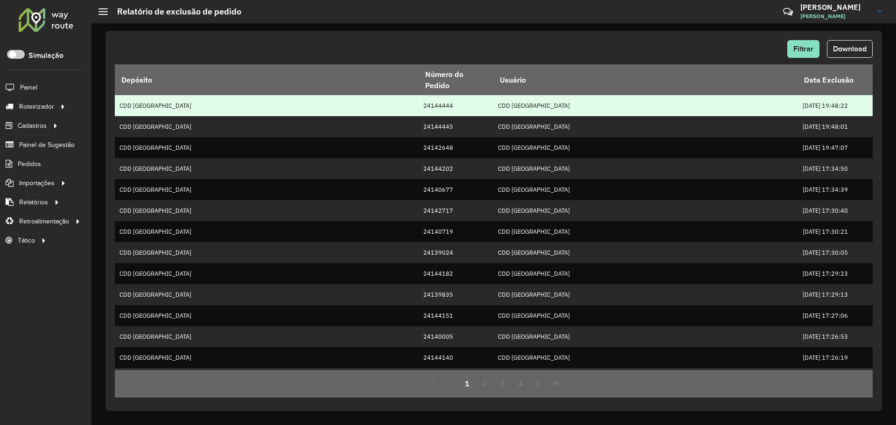
click at [438, 106] on td "24144444" at bounding box center [456, 105] width 75 height 21
click at [432, 101] on td "24144444" at bounding box center [456, 105] width 75 height 21
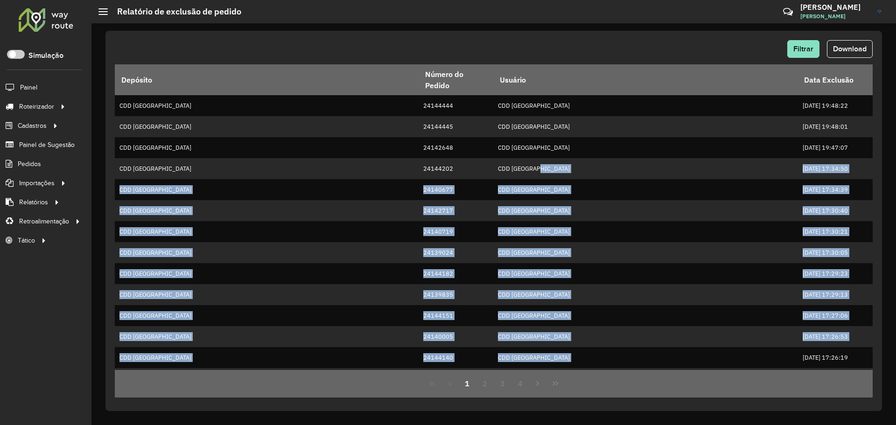
drag, startPoint x: 791, startPoint y: 275, endPoint x: 801, endPoint y: 366, distance: 91.1
click at [801, 366] on tbody "CDD Curitiba 24144444 CDD Curitiba 23/09/2025 19:48:22 CDD Curitiba 24144445 CD…" at bounding box center [494, 305] width 758 height 420
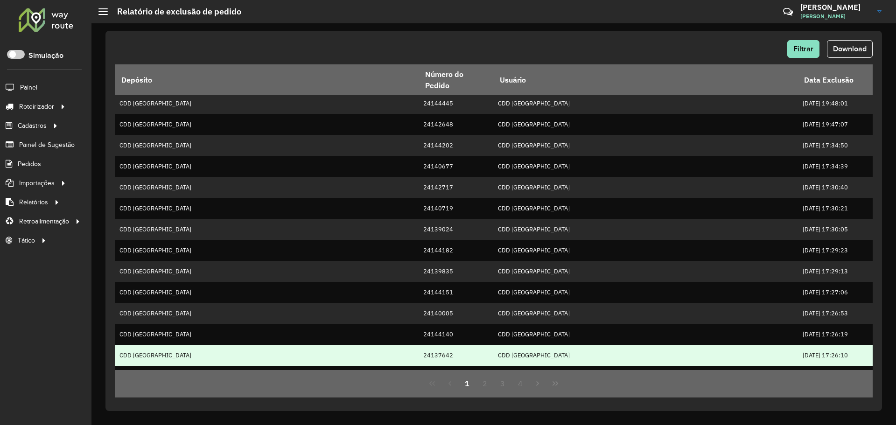
click at [834, 348] on td "23/09/2025 17:26:10" at bounding box center [835, 355] width 75 height 21
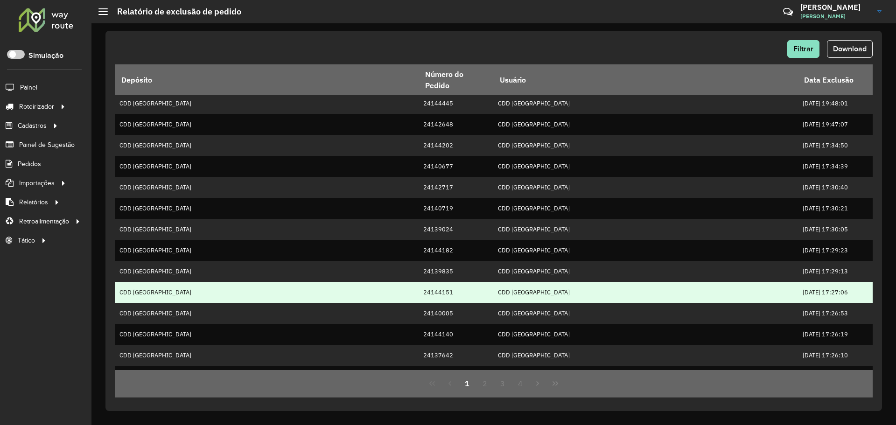
scroll to position [146, 0]
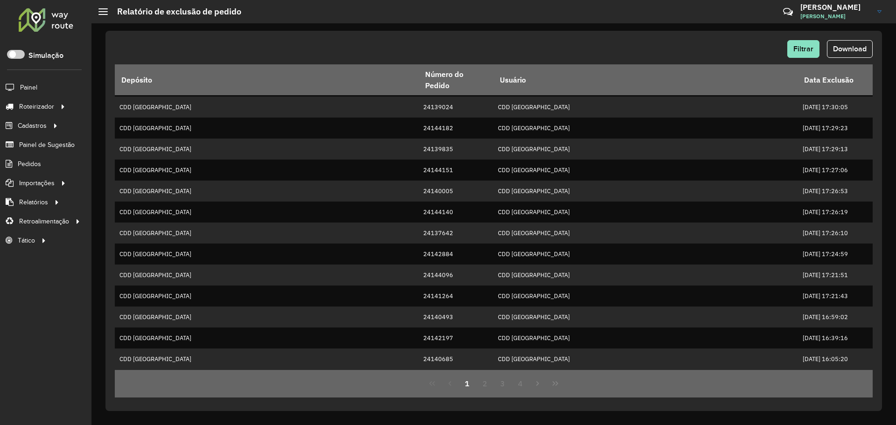
click at [506, 395] on div "1 2 3 4" at bounding box center [494, 384] width 758 height 28
click at [520, 389] on button "4" at bounding box center [521, 384] width 18 height 18
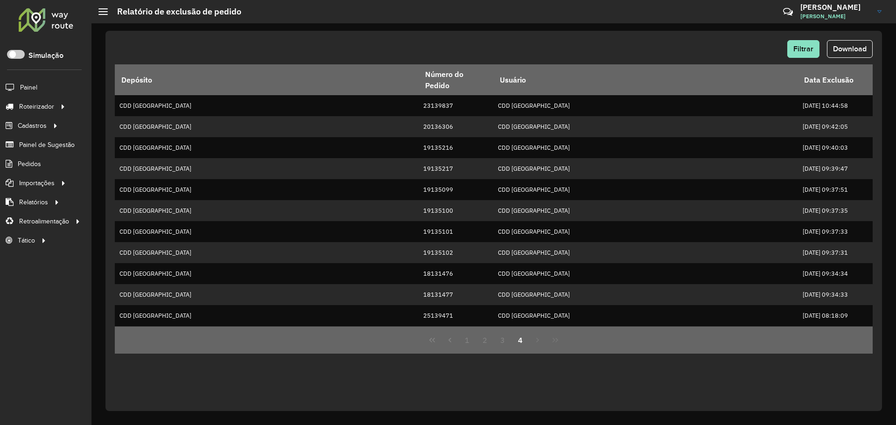
scroll to position [0, 0]
click at [435, 343] on icon "First Page" at bounding box center [431, 340] width 7 height 7
